Goal: Use online tool/utility

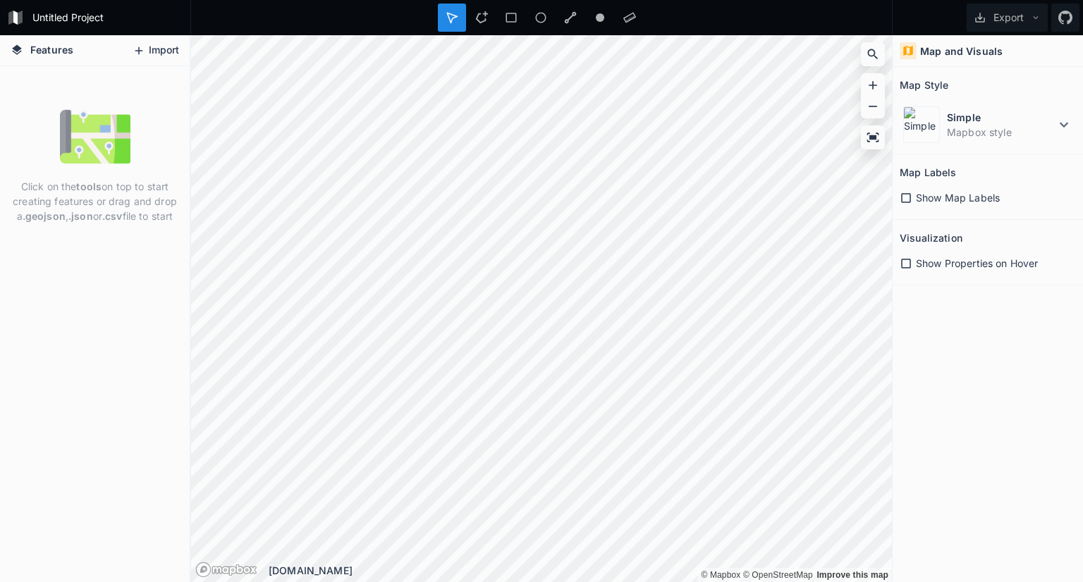
click at [163, 52] on button "Import" at bounding box center [155, 50] width 61 height 23
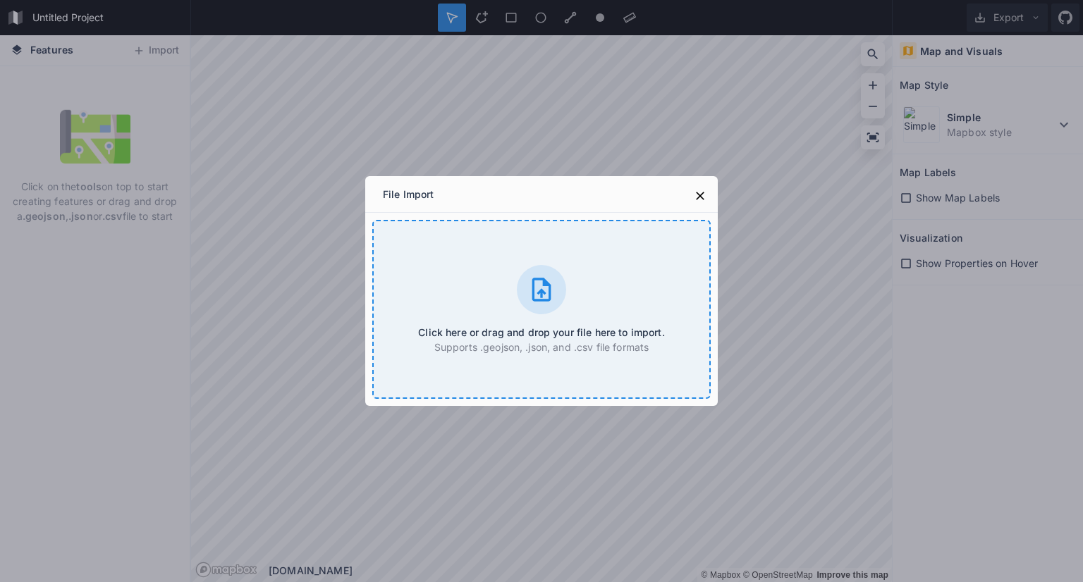
click at [490, 290] on div "Click here or drag and drop your file here to import. Supports .geojson, .json,…" at bounding box center [541, 309] width 338 height 179
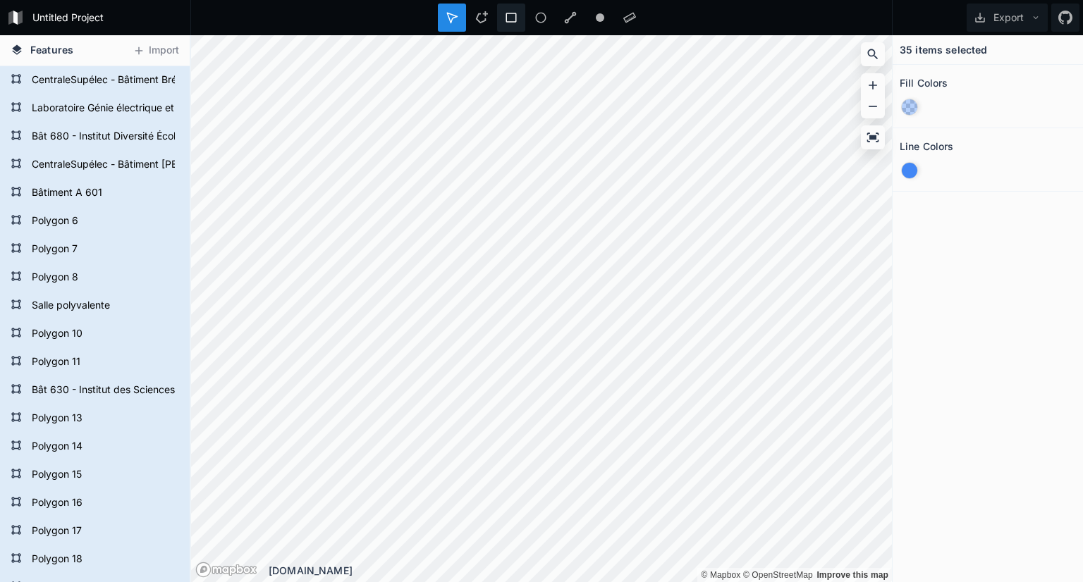
click at [505, 18] on icon at bounding box center [511, 17] width 13 height 13
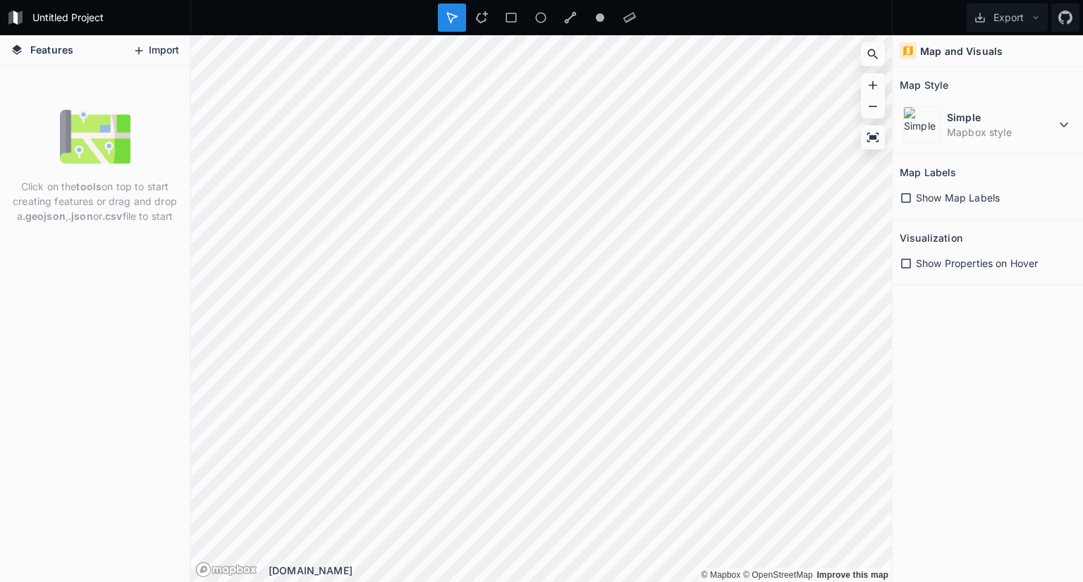
click at [142, 49] on icon at bounding box center [139, 51] width 8 height 8
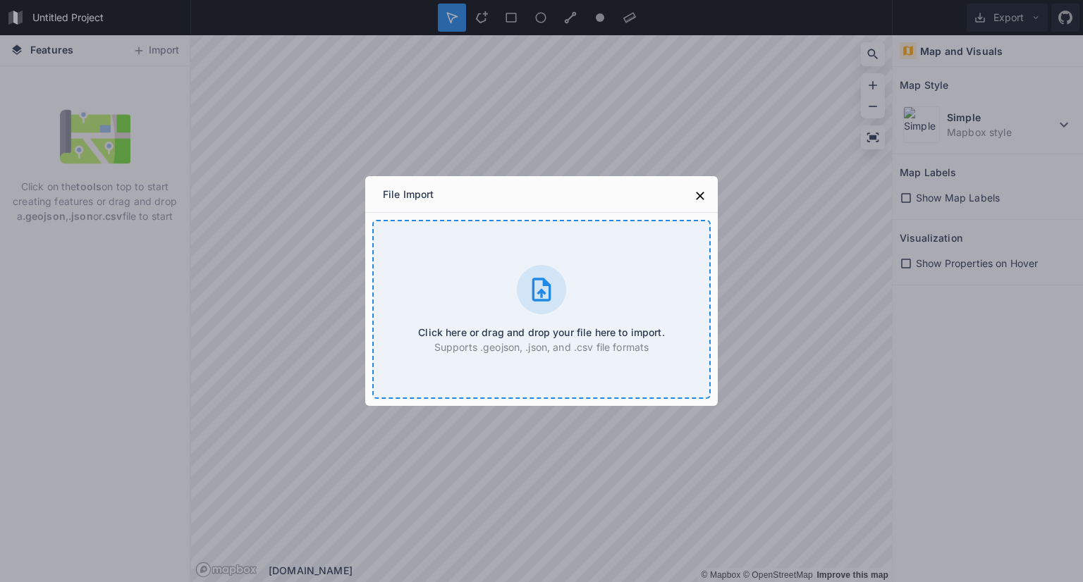
click at [553, 269] on div at bounding box center [541, 289] width 49 height 49
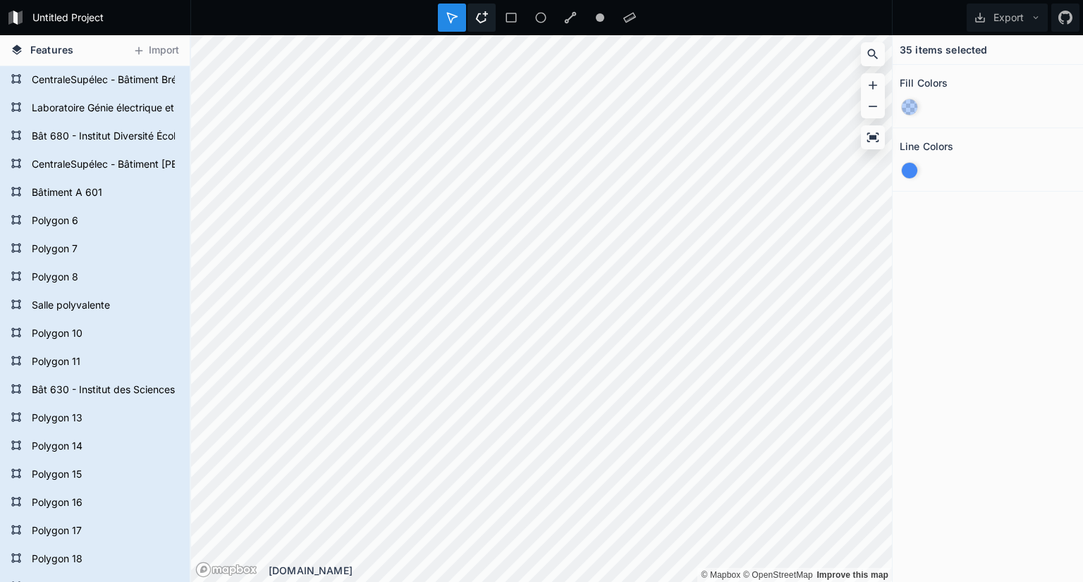
click at [485, 18] on icon at bounding box center [481, 17] width 13 height 13
